Goal: Learn about a topic: Learn about a topic

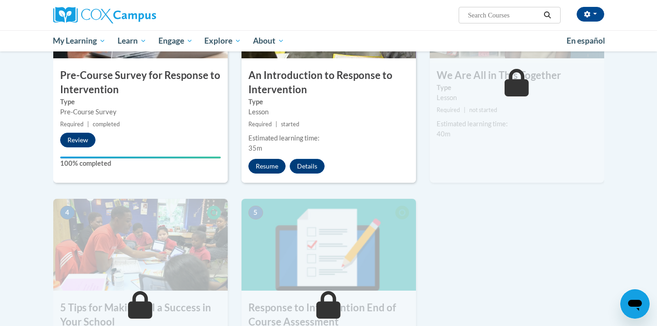
click at [268, 168] on button "Resume" at bounding box center [267, 166] width 37 height 15
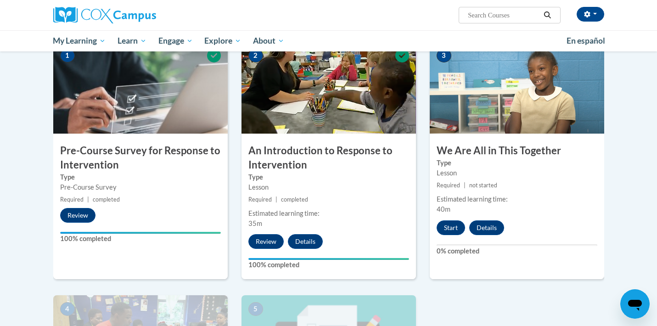
scroll to position [215, 0]
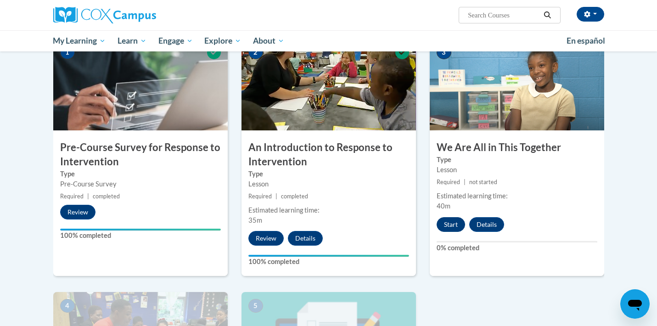
click at [451, 224] on button "Start" at bounding box center [451, 224] width 28 height 15
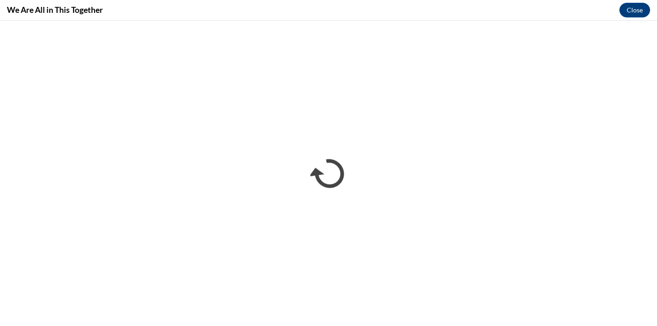
scroll to position [0, 0]
